Goal: Information Seeking & Learning: Check status

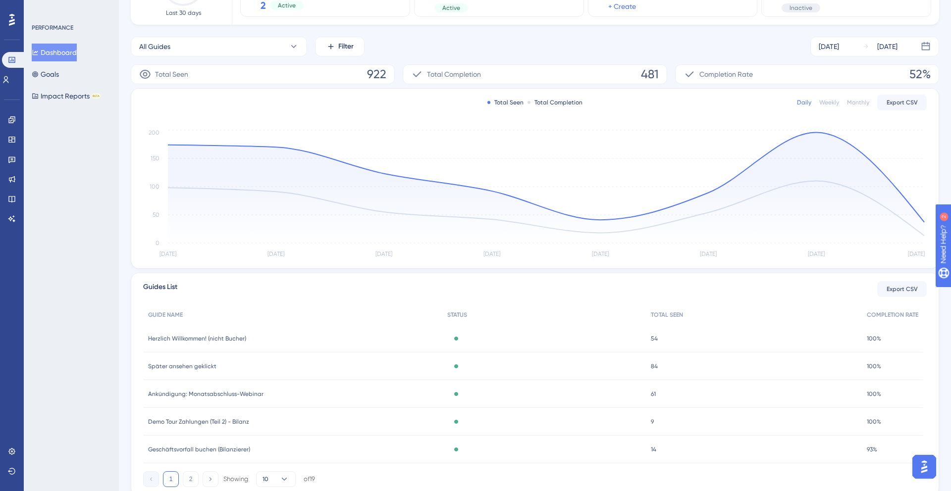
scroll to position [142, 0]
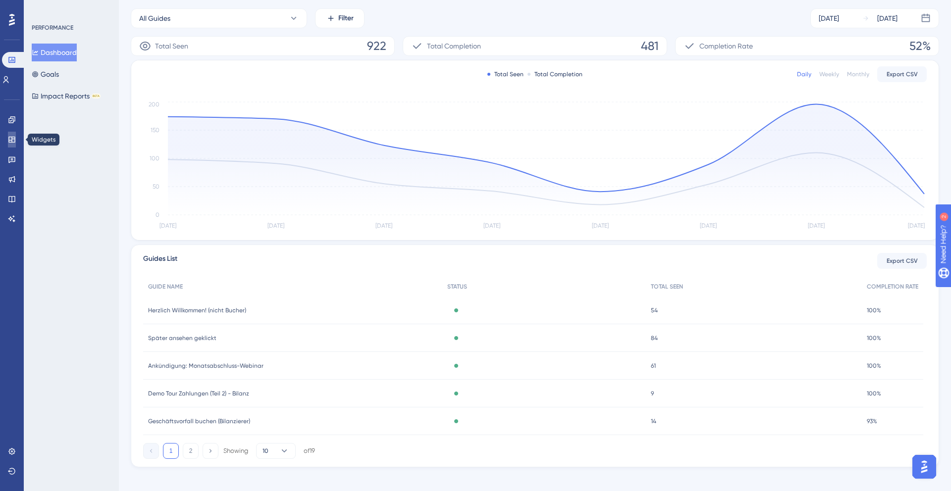
click at [8, 143] on link at bounding box center [12, 140] width 8 height 16
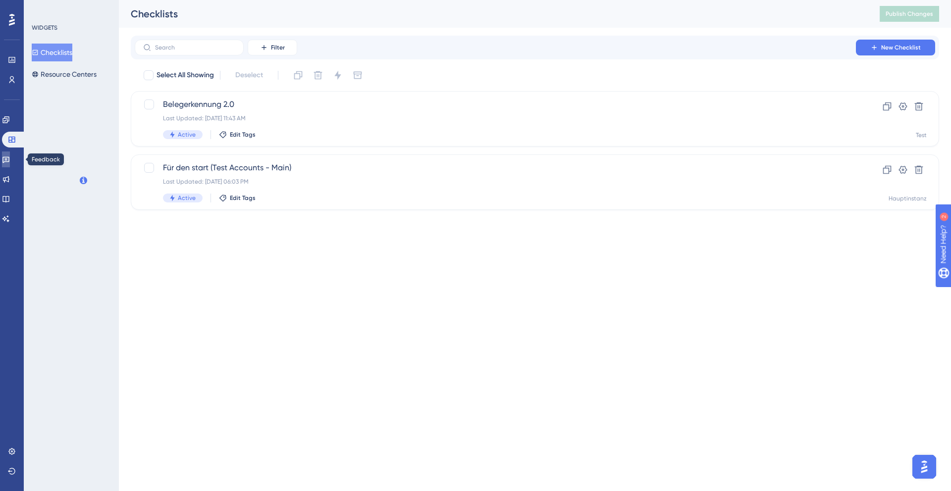
click at [10, 161] on icon at bounding box center [6, 160] width 8 height 8
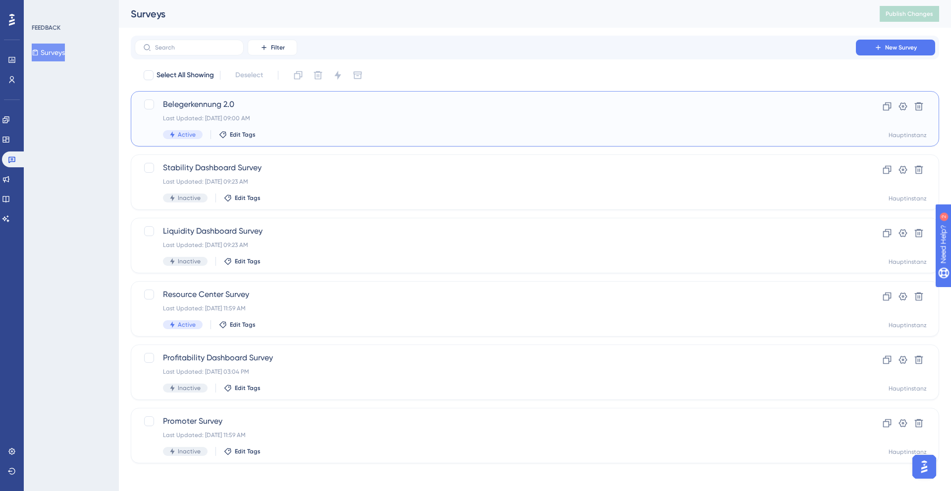
click at [274, 122] on div "Last Updated: [DATE] 09:00 AM" at bounding box center [495, 118] width 665 height 8
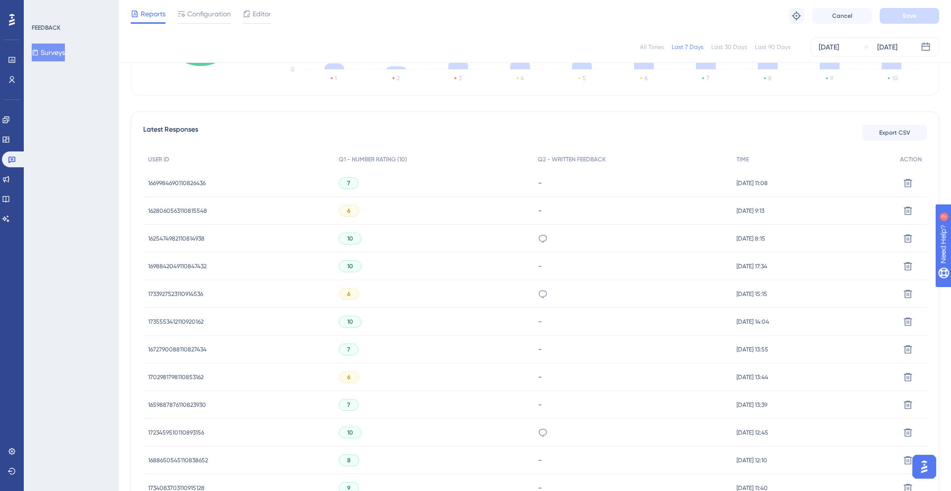
scroll to position [234, 0]
click at [538, 291] on icon at bounding box center [543, 291] width 10 height 10
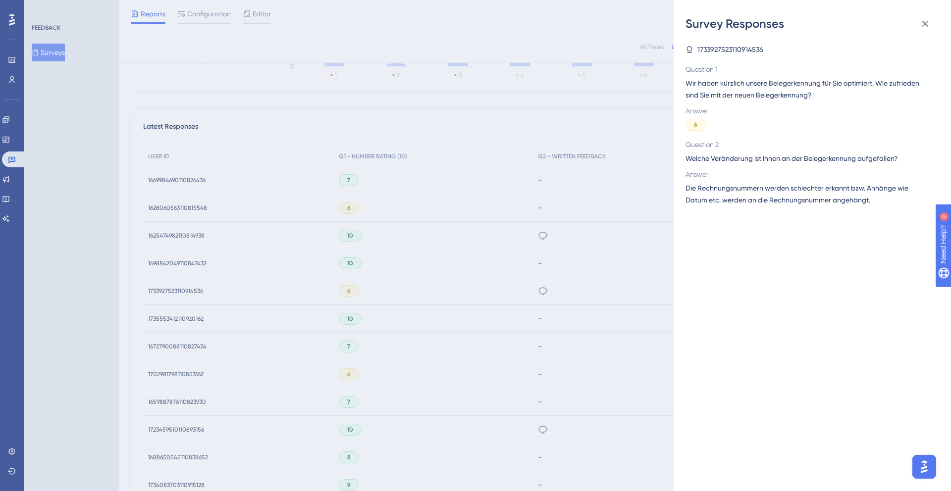
click at [625, 305] on div "Survey Responses 1733927523110914536 Question 1 Wir haben kürzlich unsere Beleg…" at bounding box center [475, 245] width 951 height 491
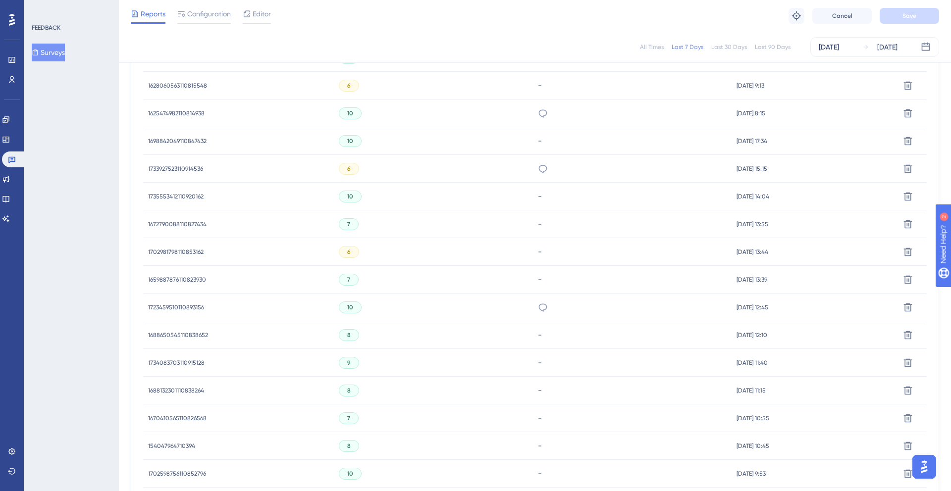
scroll to position [384, 0]
click at [538, 280] on icon at bounding box center [543, 280] width 10 height 10
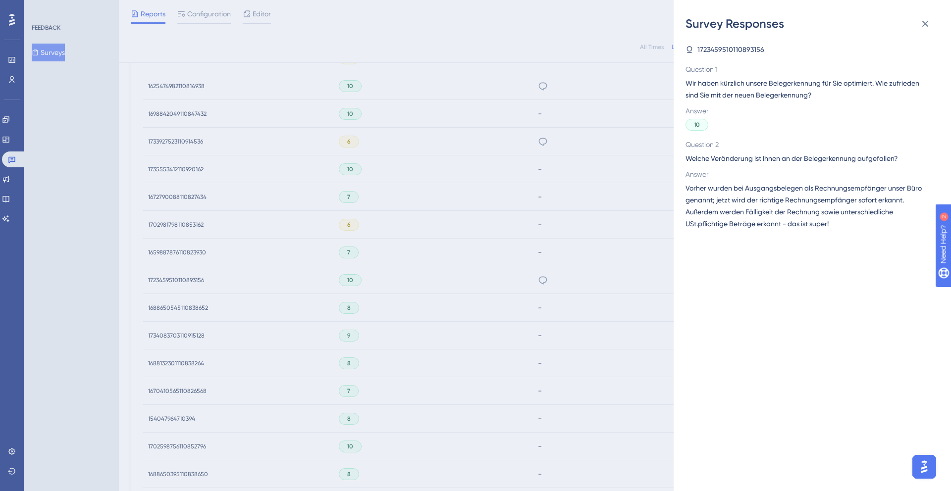
click at [596, 255] on div "Survey Responses 1723459510110893156 Question 1 Wir haben kürzlich unsere Beleg…" at bounding box center [475, 245] width 951 height 491
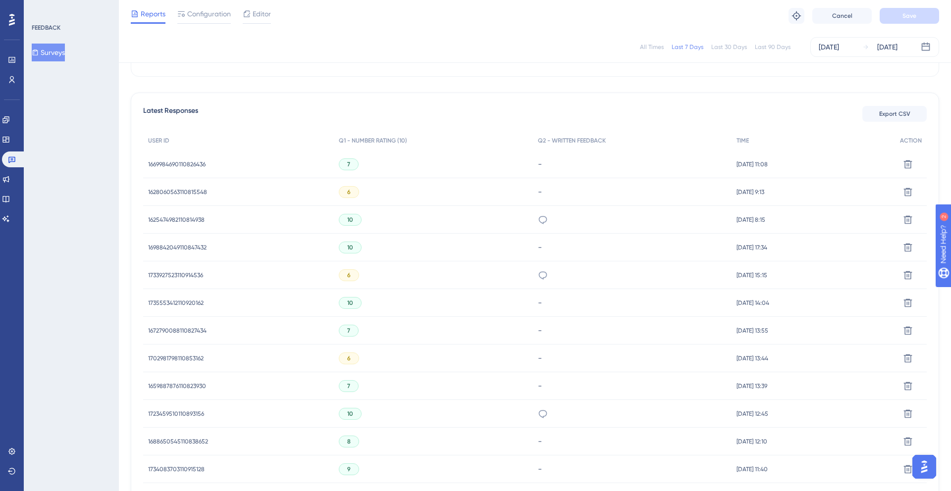
scroll to position [258, 0]
